Goal: Check status: Check status

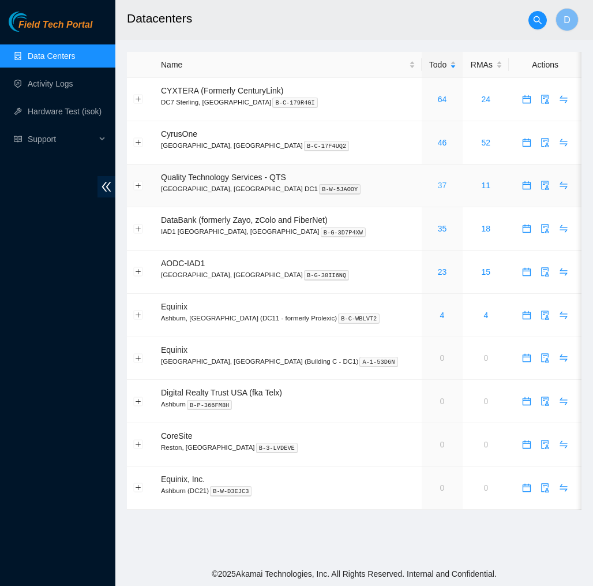
click at [438, 187] on link "37" at bounding box center [442, 185] width 9 height 9
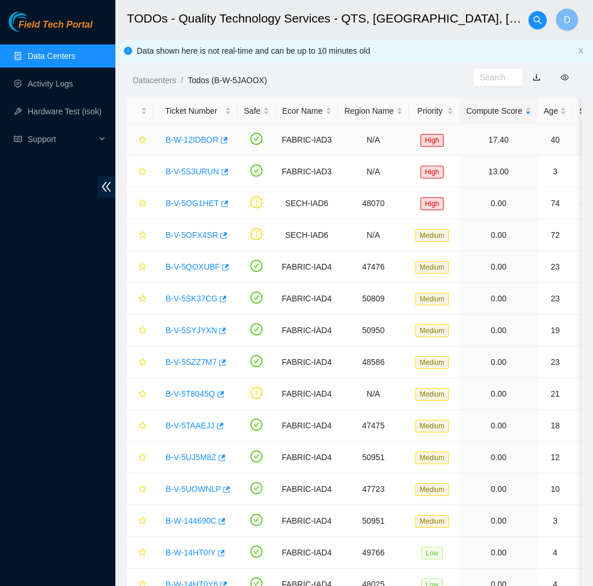
click at [206, 140] on link "B-W-12IDBOR" at bounding box center [192, 139] width 53 height 9
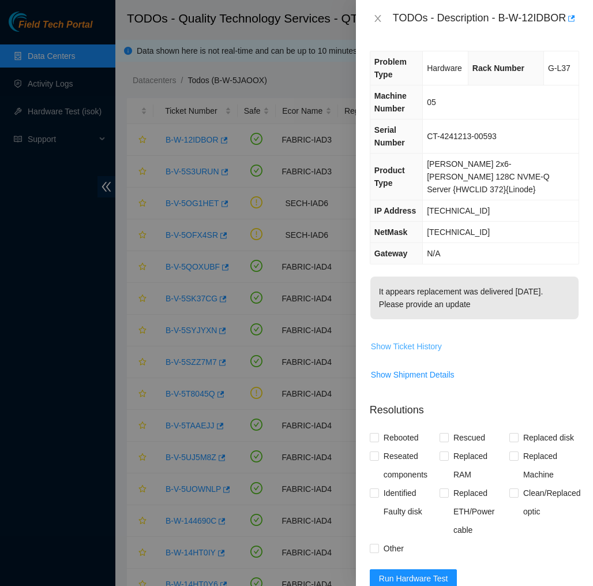
click at [399, 352] on span "Show Ticket History" at bounding box center [406, 346] width 71 height 13
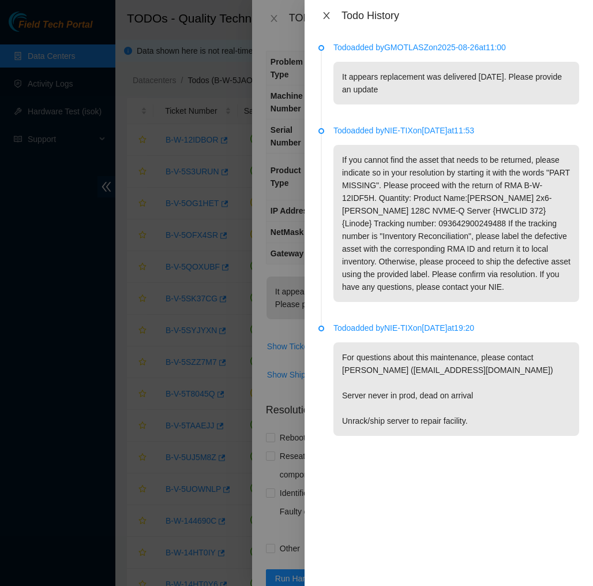
click at [331, 16] on button "Close" at bounding box center [326, 15] width 16 height 11
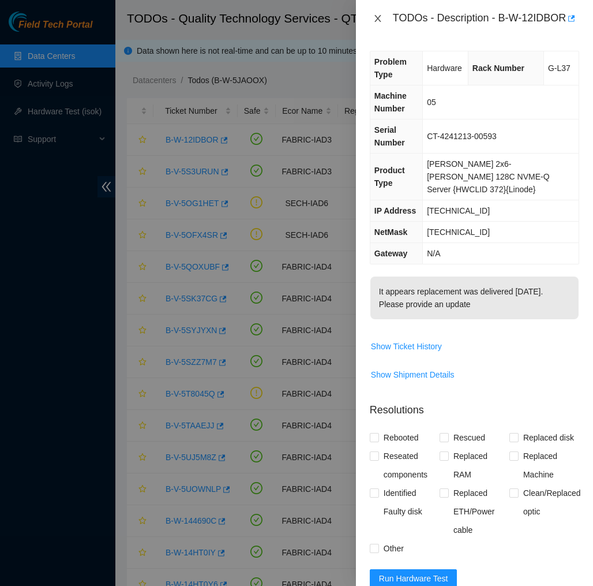
click at [377, 22] on icon "close" at bounding box center [377, 18] width 9 height 9
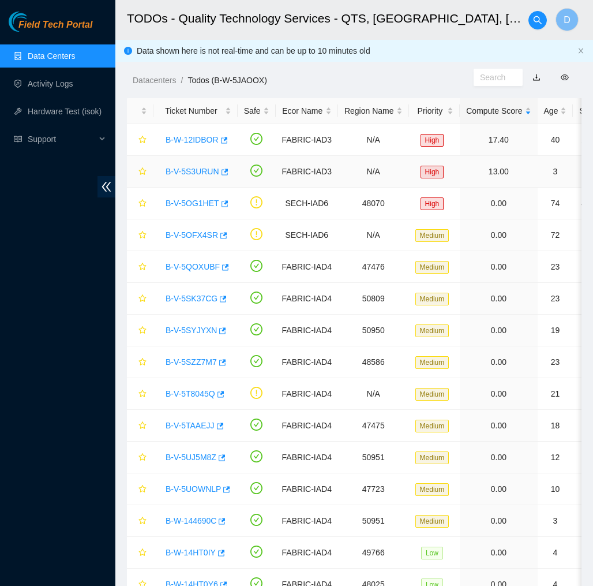
click at [196, 179] on div "B-V-5S3URUN" at bounding box center [196, 171] width 72 height 18
click at [201, 174] on link "B-V-5S3URUN" at bounding box center [193, 171] width 54 height 9
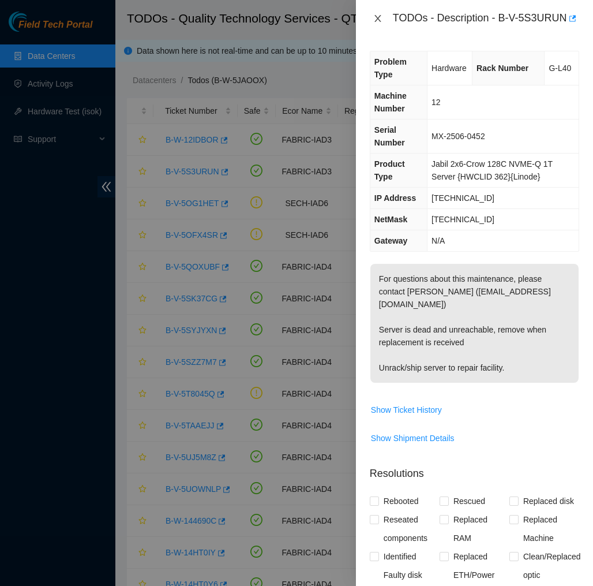
click at [376, 22] on icon "close" at bounding box center [377, 18] width 6 height 7
